Goal: Task Accomplishment & Management: Use online tool/utility

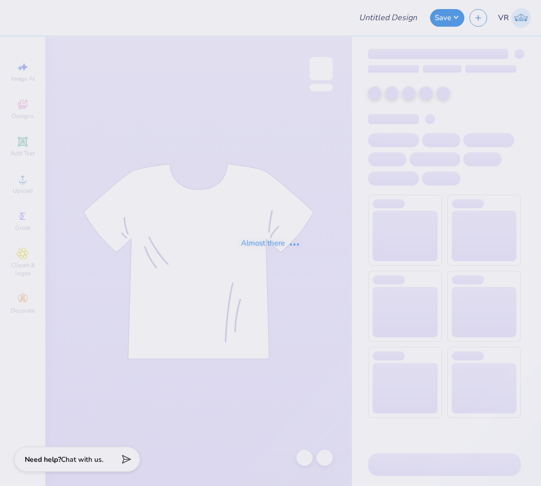
type input "GoCom"
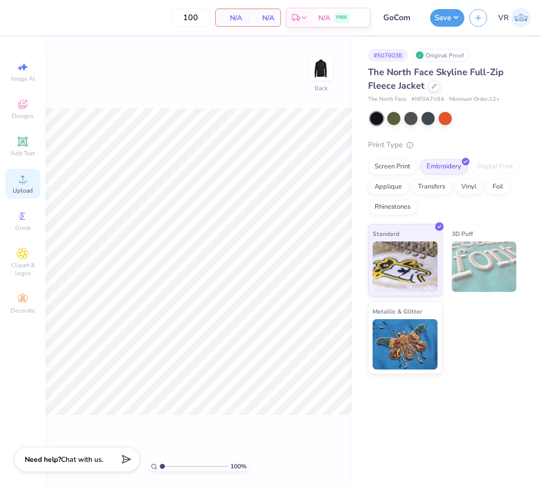
click at [20, 178] on icon at bounding box center [23, 179] width 12 height 12
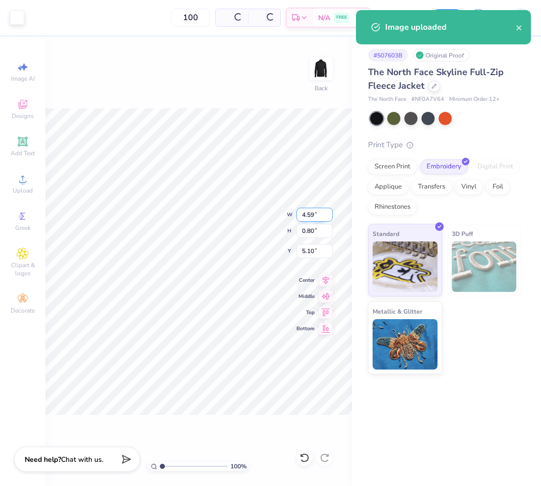
click at [326, 217] on input "4.59" at bounding box center [314, 215] width 36 height 14
type input "4"
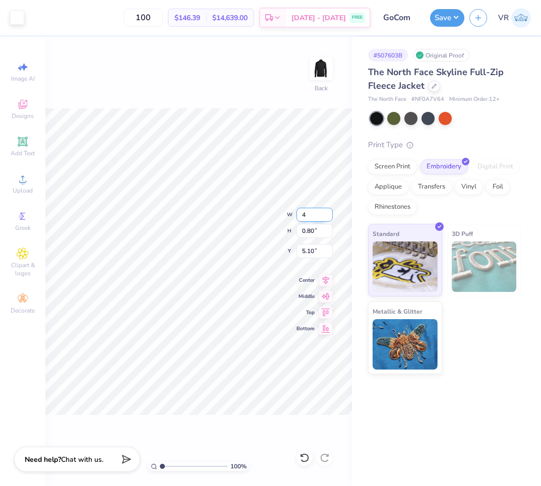
type input "4.00"
type input "0.70"
drag, startPoint x: 313, startPoint y: 251, endPoint x: 332, endPoint y: 251, distance: 18.7
click at [314, 251] on input "5.15" at bounding box center [314, 251] width 36 height 14
type input "2.50"
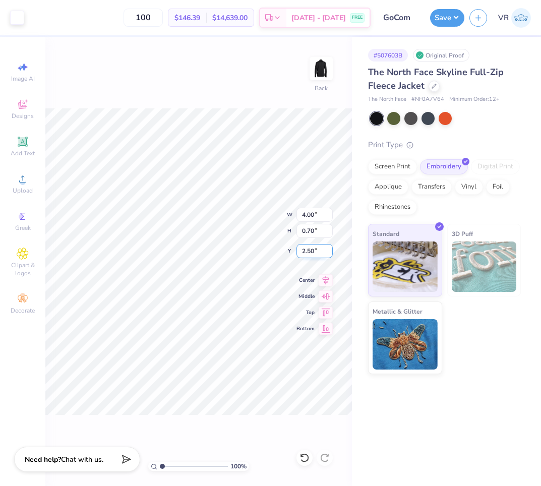
click at [313, 250] on input "2.50" at bounding box center [314, 251] width 36 height 14
type input "2.25"
click at [440, 19] on button "Save" at bounding box center [447, 17] width 34 height 18
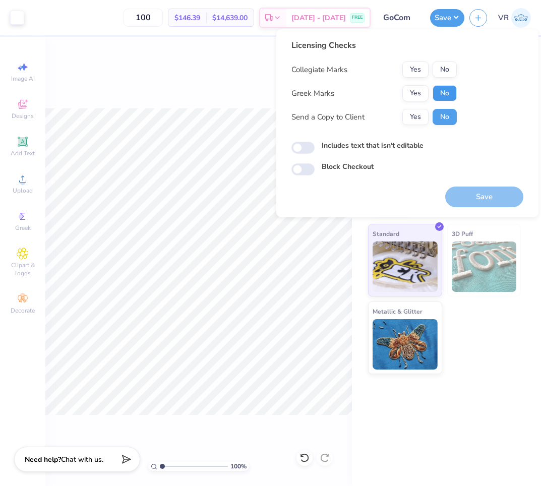
click at [440, 92] on button "No" at bounding box center [444, 93] width 24 height 16
click at [442, 70] on button "No" at bounding box center [444, 69] width 24 height 16
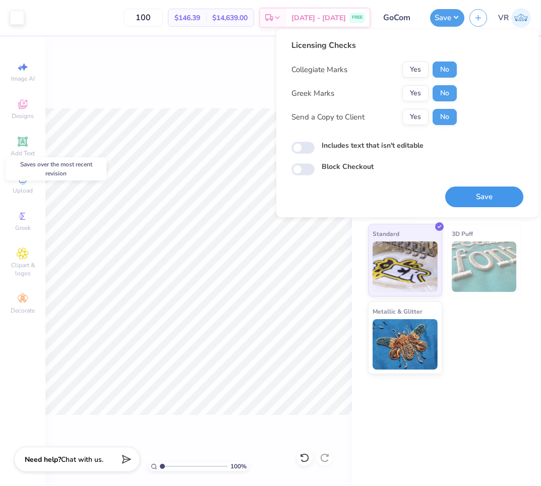
click at [477, 203] on button "Save" at bounding box center [484, 197] width 78 height 21
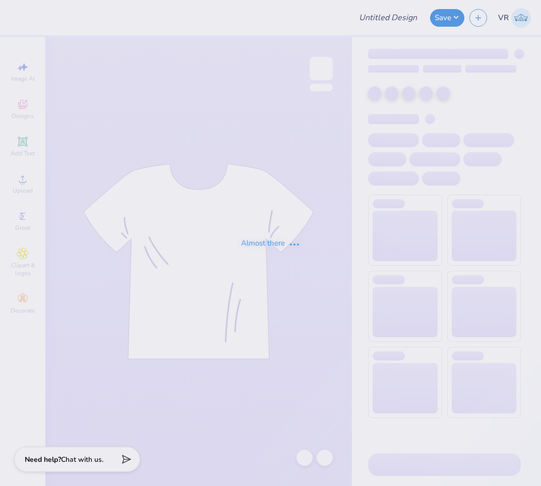
type input "GoCom"
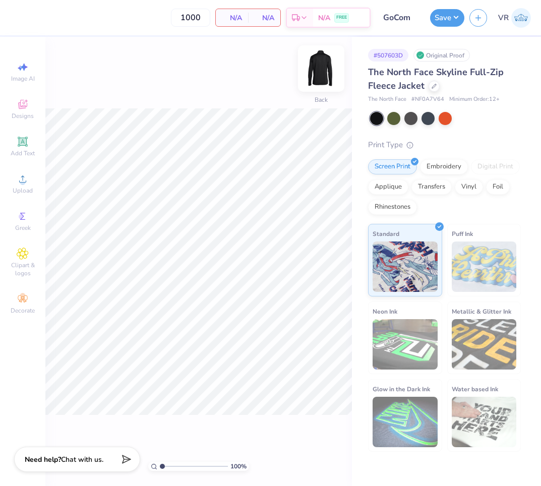
click at [325, 70] on img at bounding box center [321, 68] width 40 height 40
click at [24, 190] on span "Upload" at bounding box center [23, 191] width 20 height 8
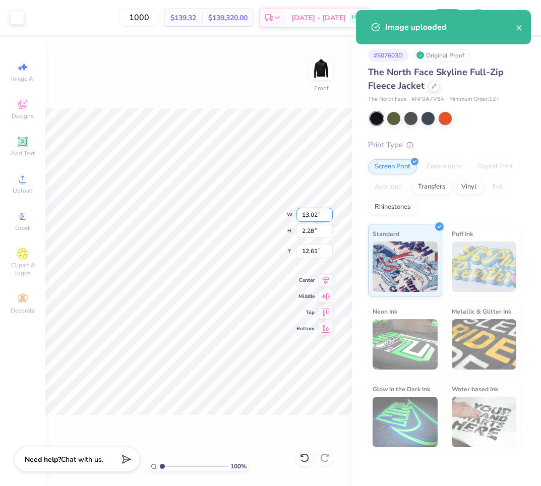
click at [307, 214] on input "13.02" at bounding box center [314, 215] width 36 height 14
type input "4.00"
type input "0.70"
click at [313, 252] on input "13.40" at bounding box center [314, 251] width 36 height 14
type input "1.00"
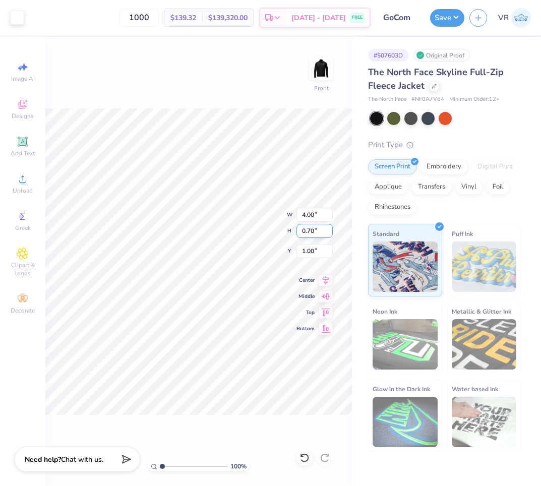
click at [241, 232] on div "100 % Front W 4.00 4.00 " H 0.70 0.70 " Y 1.00 1.00 " Center Middle Top Bottom" at bounding box center [198, 261] width 306 height 449
click at [443, 17] on button "Save" at bounding box center [447, 17] width 34 height 18
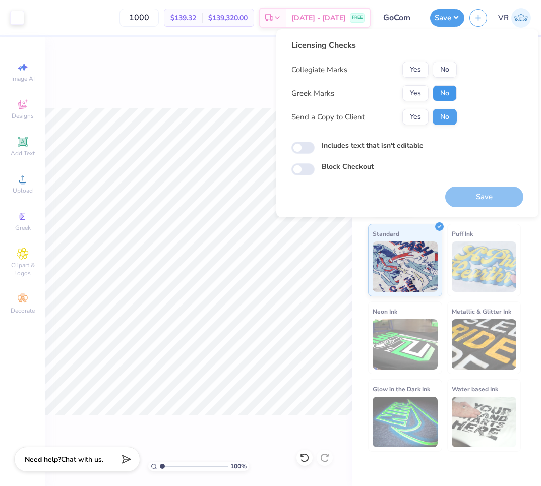
click at [444, 91] on button "No" at bounding box center [444, 93] width 24 height 16
click at [449, 70] on button "No" at bounding box center [444, 69] width 24 height 16
click at [473, 195] on button "Save" at bounding box center [484, 197] width 78 height 21
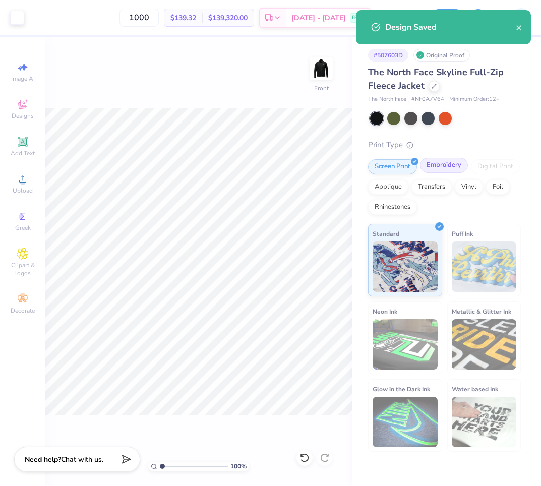
click at [443, 163] on div "Embroidery" at bounding box center [444, 165] width 48 height 15
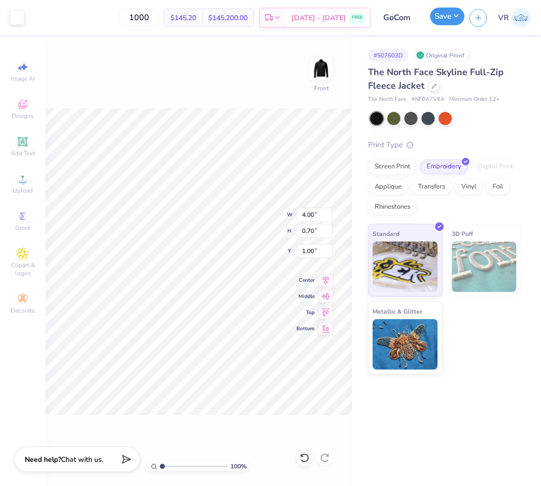
click at [443, 14] on button "Save" at bounding box center [447, 17] width 34 height 18
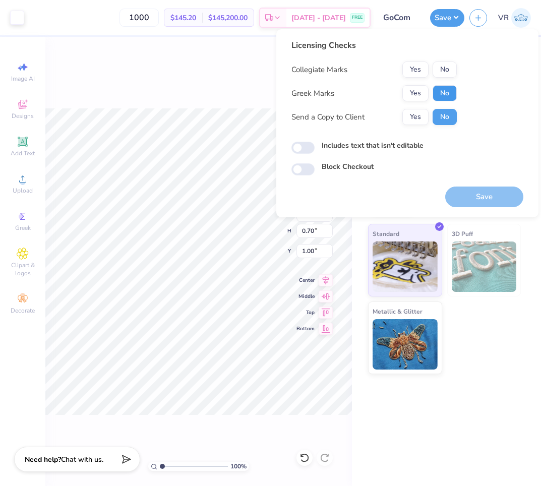
click at [439, 88] on button "No" at bounding box center [444, 93] width 24 height 16
click at [440, 76] on button "No" at bounding box center [444, 69] width 24 height 16
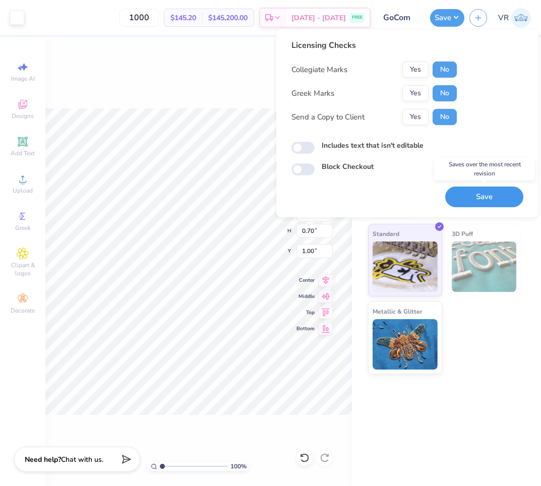
click at [467, 195] on button "Save" at bounding box center [484, 197] width 78 height 21
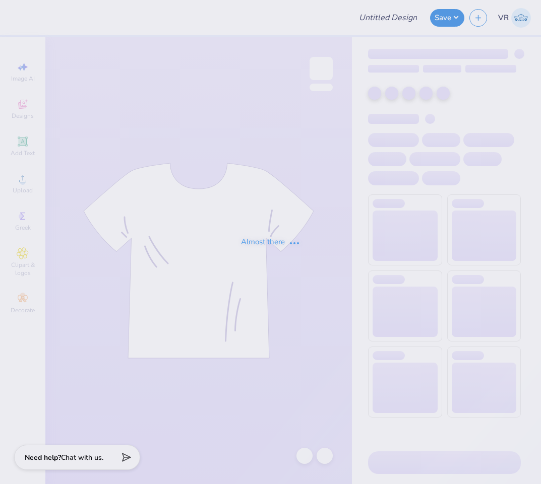
type input "GoCom"
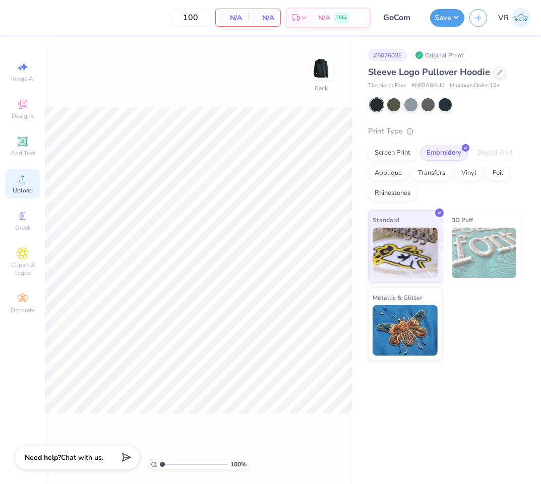
click at [33, 186] on div "Upload" at bounding box center [22, 184] width 35 height 30
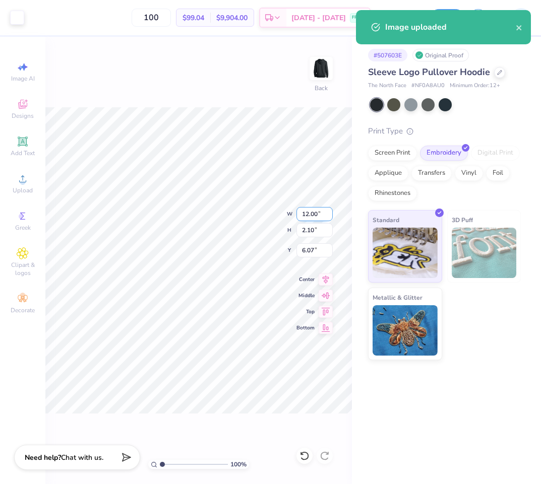
click at [322, 214] on input "12.00" at bounding box center [314, 214] width 36 height 14
type input "4.00"
type input "0.70"
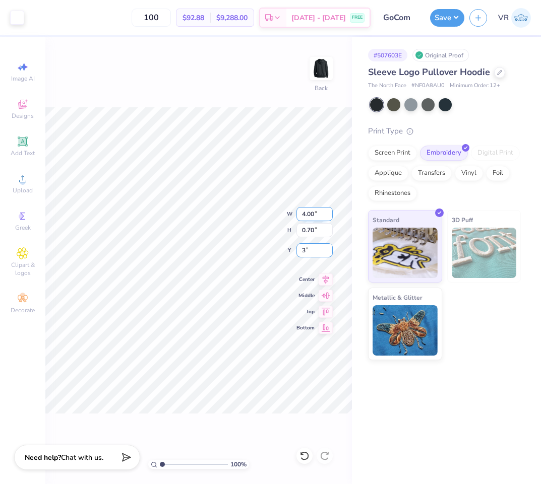
type input "3.00"
click at [433, 19] on button "Save" at bounding box center [447, 17] width 34 height 18
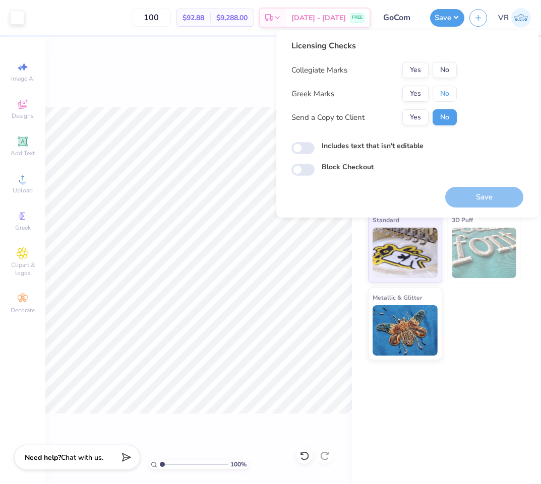
drag, startPoint x: 439, startPoint y: 96, endPoint x: 440, endPoint y: 82, distance: 14.7
click at [439, 96] on button "No" at bounding box center [444, 94] width 24 height 16
click at [440, 74] on button "No" at bounding box center [444, 70] width 24 height 16
click at [495, 355] on div "Standard 3D Puff Metallic & Glitter" at bounding box center [444, 285] width 153 height 150
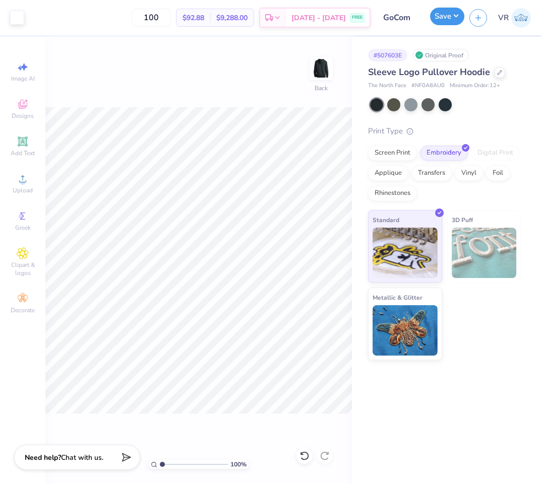
click at [439, 10] on button "Save" at bounding box center [447, 17] width 34 height 18
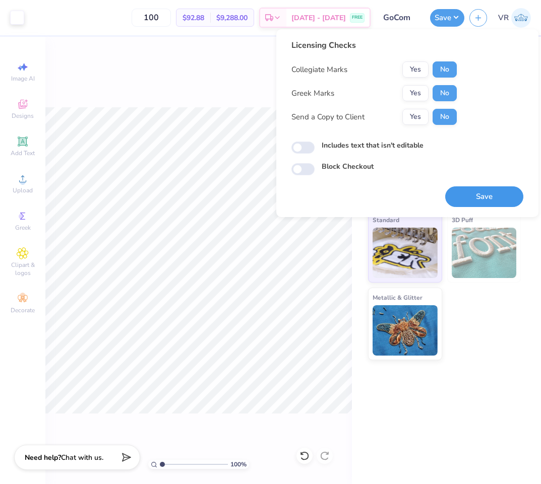
click at [487, 199] on button "Save" at bounding box center [484, 197] width 78 height 21
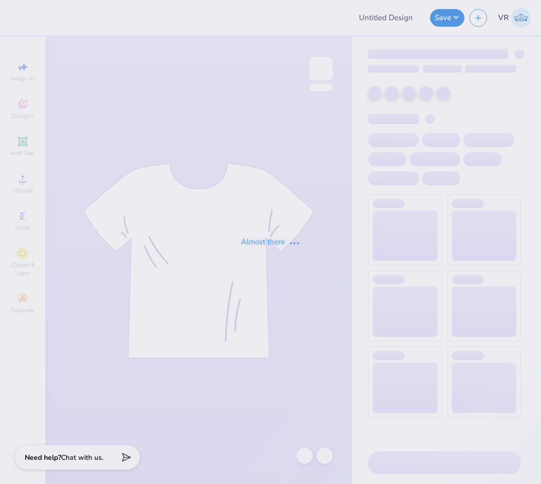
type input "aephi fall drop"
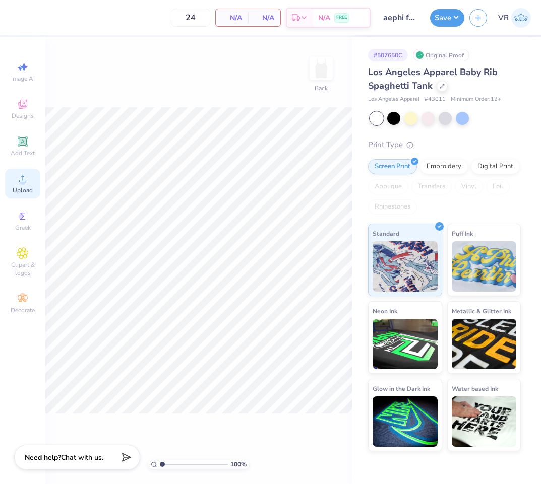
click at [18, 188] on span "Upload" at bounding box center [23, 191] width 20 height 8
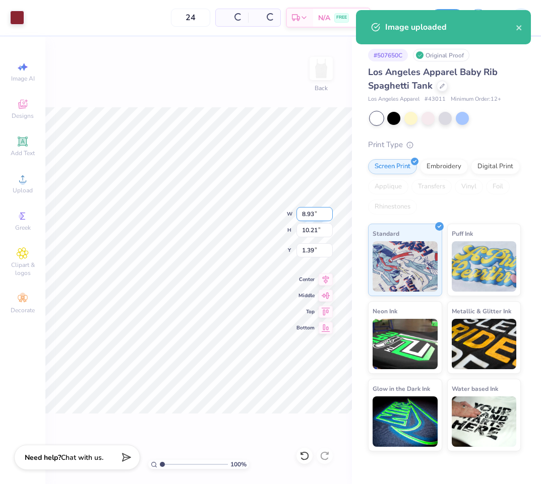
click at [306, 211] on input "8.93" at bounding box center [314, 214] width 36 height 14
type input "7.00"
type input "8.00"
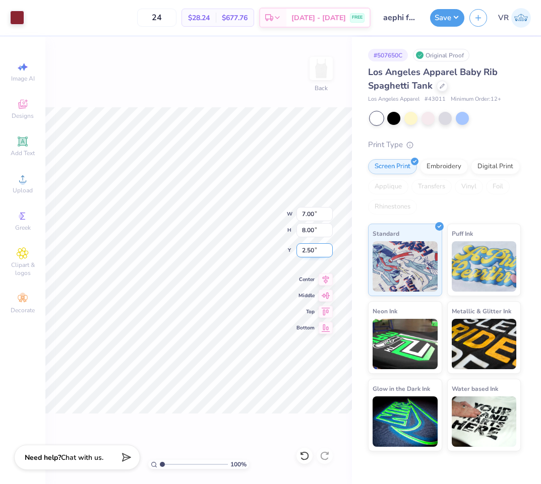
click at [309, 250] on input "2.50" at bounding box center [314, 250] width 36 height 14
type input "1.00"
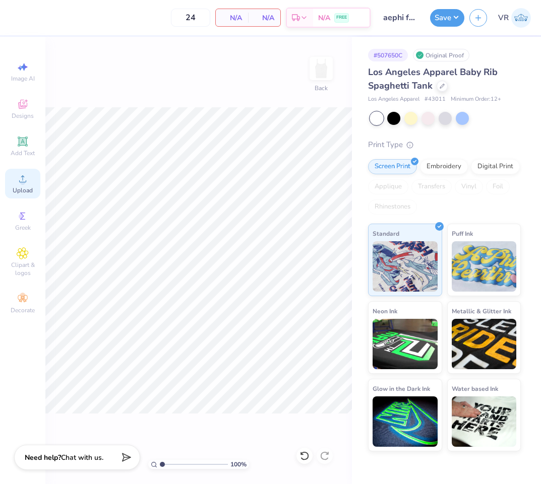
click at [30, 187] on span "Upload" at bounding box center [23, 191] width 20 height 8
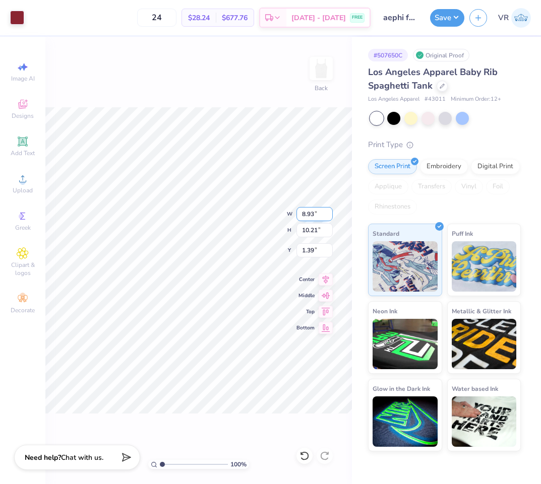
click at [251, 205] on div "100 % Back W 8.93 8.93 " H 10.21 10.21 " Y 1.39 1.39 " Center Middle Top Bottom" at bounding box center [198, 261] width 306 height 448
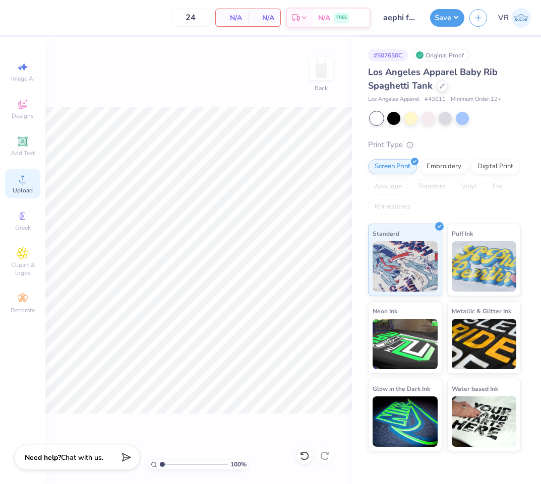
click at [10, 171] on div "Upload" at bounding box center [22, 184] width 35 height 30
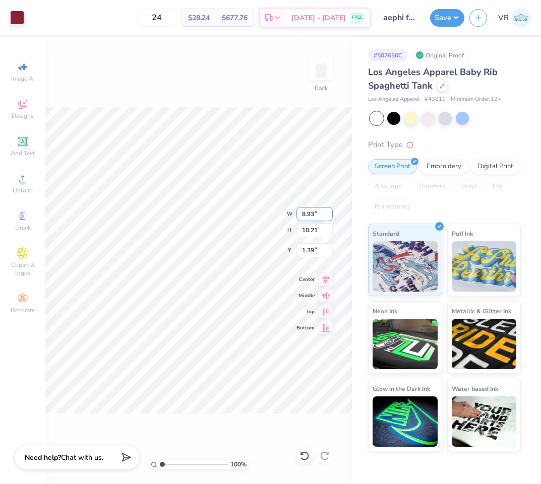
click at [320, 207] on input "8.93" at bounding box center [314, 214] width 36 height 14
type input "7.00"
type input "8.00"
click at [315, 253] on input "2.50" at bounding box center [314, 250] width 36 height 14
type input "1.00"
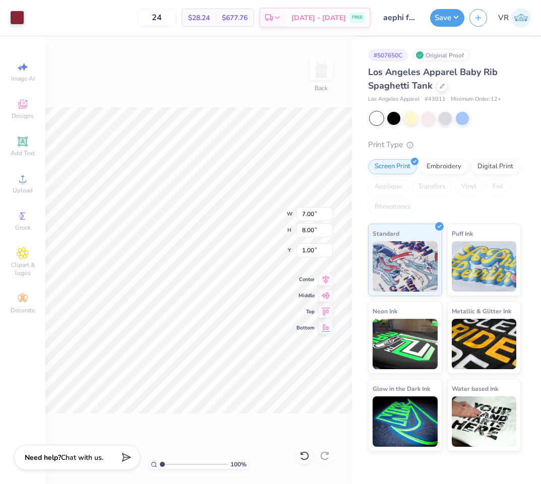
drag, startPoint x: 447, startPoint y: 14, endPoint x: 452, endPoint y: 28, distance: 15.0
click at [447, 15] on button "Save" at bounding box center [447, 18] width 34 height 18
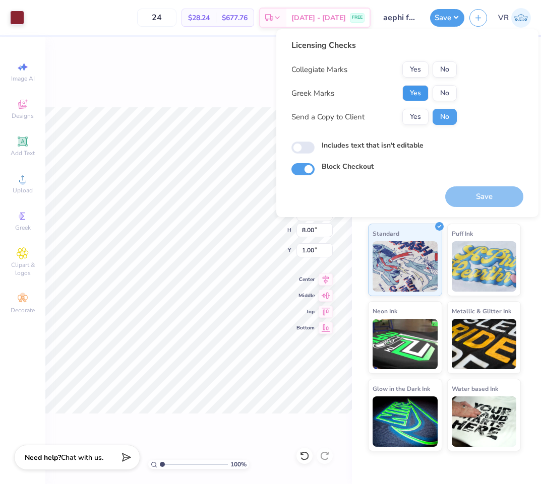
click at [411, 89] on button "Yes" at bounding box center [415, 93] width 26 height 16
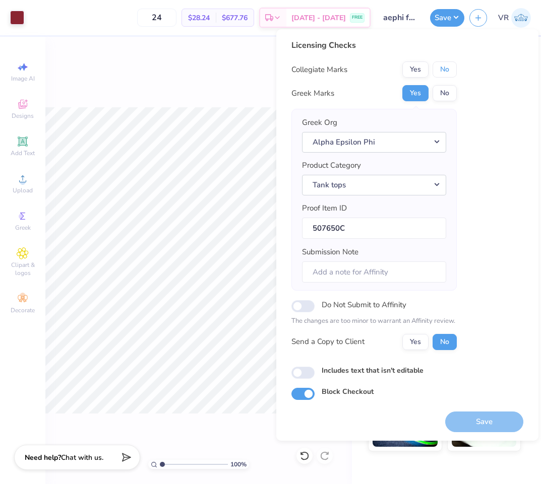
click at [453, 73] on button "No" at bounding box center [444, 69] width 24 height 16
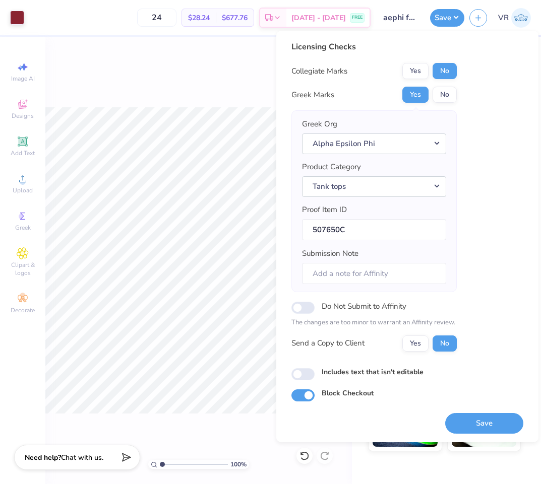
scroll to position [1, 0]
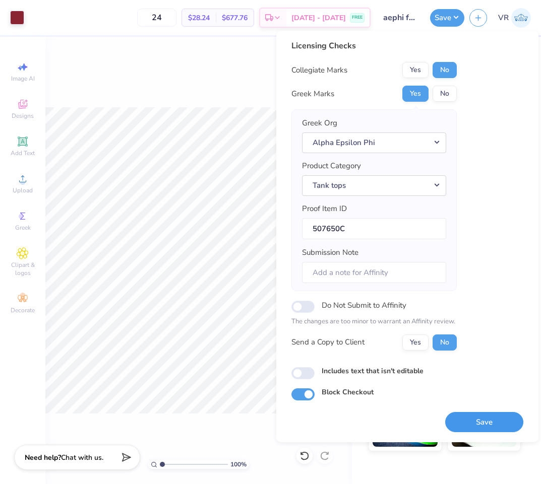
click at [481, 424] on button "Save" at bounding box center [484, 422] width 78 height 21
